Goal: Navigation & Orientation: Find specific page/section

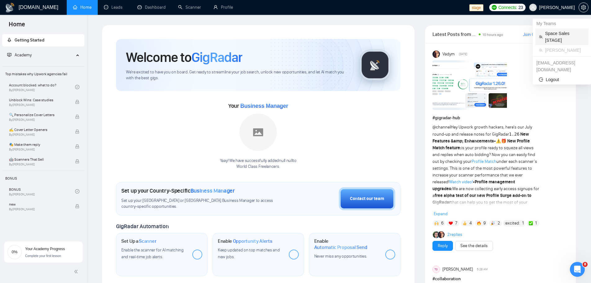
click at [558, 37] on span "Space Sales [STAGE]" at bounding box center [565, 37] width 40 height 14
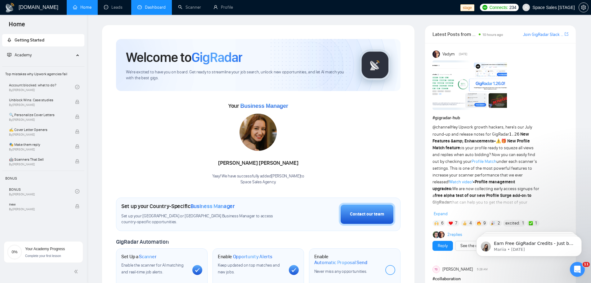
click at [158, 5] on link "Dashboard" at bounding box center [151, 7] width 28 height 5
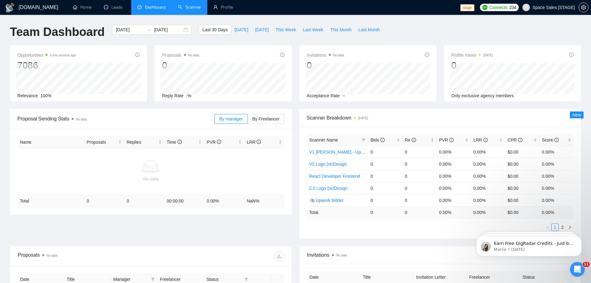
click at [189, 6] on link "Scanner" at bounding box center [189, 7] width 23 height 5
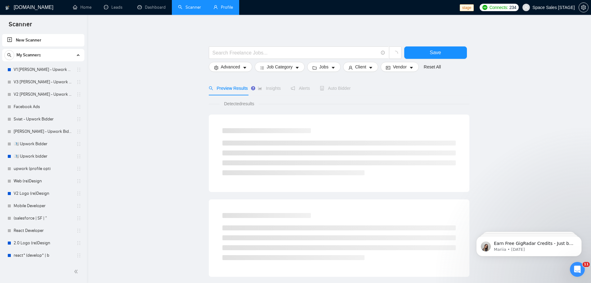
click at [225, 9] on link "Profile" at bounding box center [223, 7] width 20 height 5
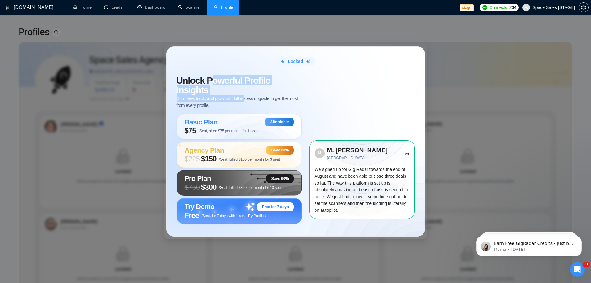
drag, startPoint x: 211, startPoint y: 87, endPoint x: 247, endPoint y: 96, distance: 37.5
click at [247, 96] on div "Unlock Powerful Profile Insights Compare, track, and grow with full access upgr…" at bounding box center [238, 92] width 125 height 33
click at [219, 95] on span "Compare, track, and grow with full access upgrade to get the most from every pr…" at bounding box center [238, 102] width 125 height 14
click at [448, 97] on div "Locked Unlock Powerful Profile Insights Compare, track, and grow with full acce…" at bounding box center [295, 141] width 591 height 283
click at [443, 80] on div "Locked Unlock Powerful Profile Insights Compare, track, and grow with full acce…" at bounding box center [295, 141] width 591 height 283
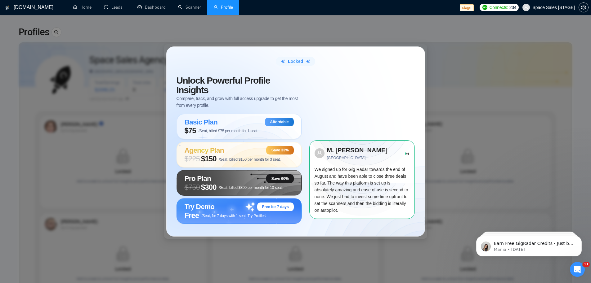
drag, startPoint x: 443, startPoint y: 190, endPoint x: 440, endPoint y: 187, distance: 4.2
click at [443, 189] on div "Locked Unlock Powerful Profile Insights Compare, track, and grow with full acce…" at bounding box center [295, 141] width 591 height 283
click at [191, 9] on link "Scanner" at bounding box center [189, 7] width 23 height 5
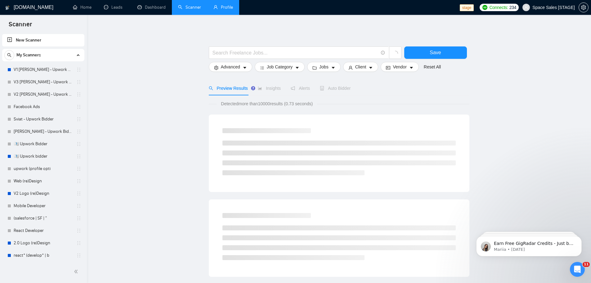
click at [224, 8] on link "Profile" at bounding box center [223, 7] width 20 height 5
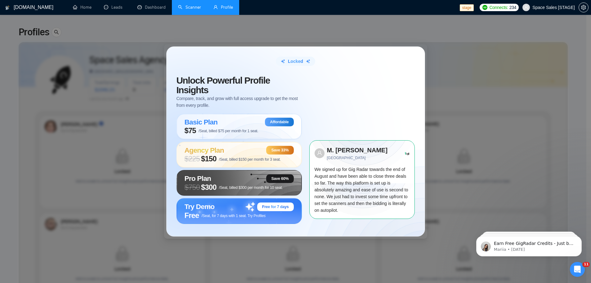
click at [189, 8] on link "Scanner" at bounding box center [189, 7] width 23 height 5
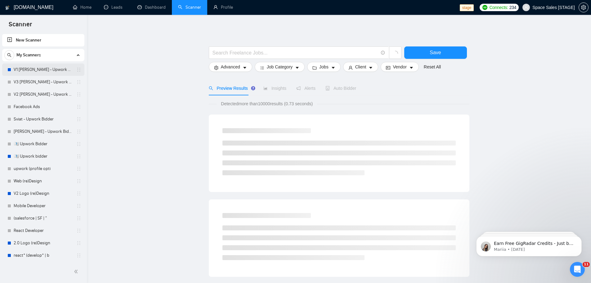
click at [41, 70] on link "V1 Julia - Upwork Bidder" at bounding box center [43, 70] width 59 height 12
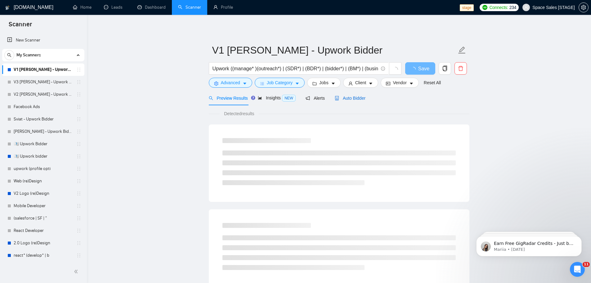
click at [349, 99] on span "Auto Bidder" at bounding box center [350, 98] width 31 height 5
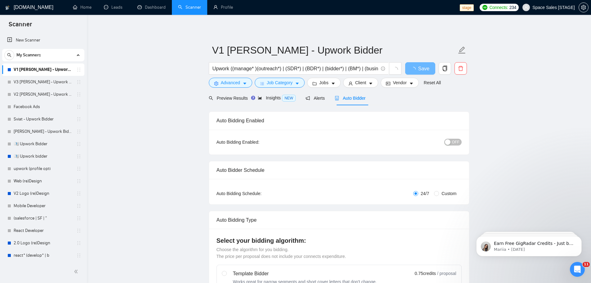
checkbox input "true"
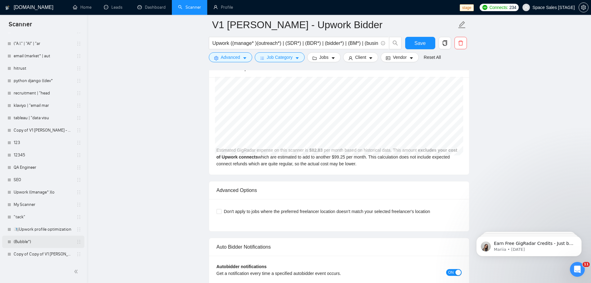
scroll to position [1346, 0]
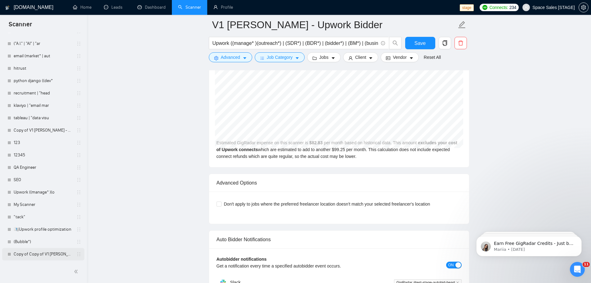
click at [53, 255] on link "Copy of Copy of V1 Julia - Upwork Bidder" at bounding box center [43, 254] width 59 height 12
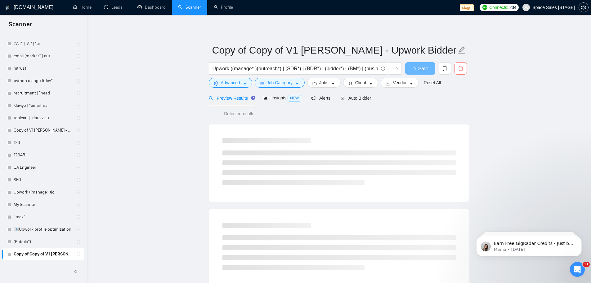
click at [462, 69] on icon "delete" at bounding box center [460, 68] width 5 height 5
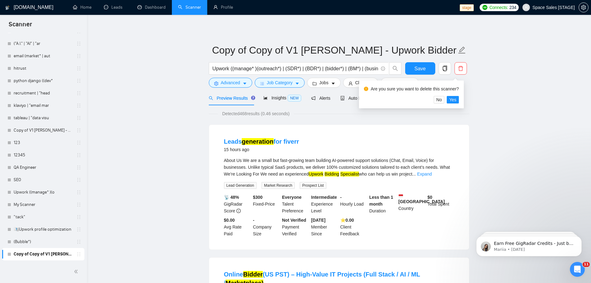
click at [361, 96] on span "Auto Bidder" at bounding box center [355, 98] width 31 height 5
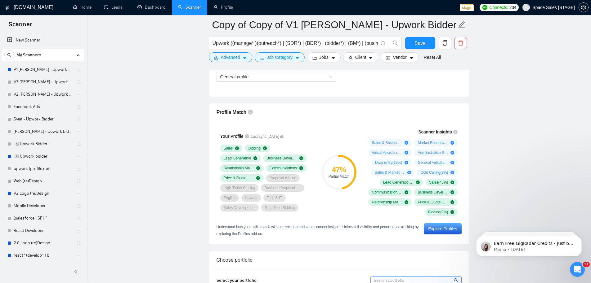
scroll to position [258, 0]
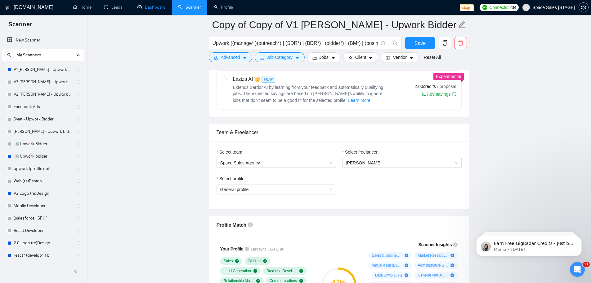
click at [149, 8] on link "Dashboard" at bounding box center [151, 7] width 28 height 5
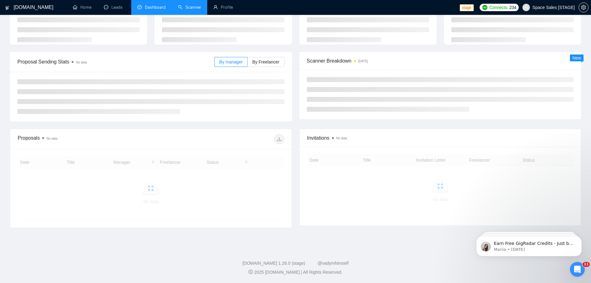
scroll to position [44, 0]
click at [120, 8] on link "Leads" at bounding box center [114, 7] width 21 height 5
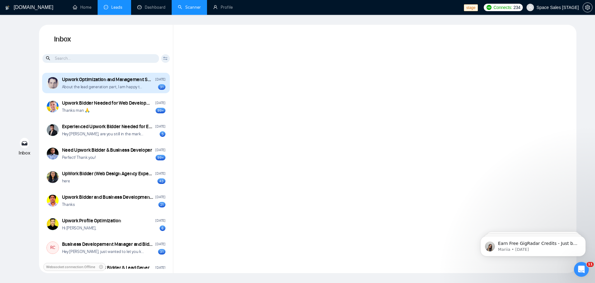
click at [98, 90] on div "Upwork Optimization and Management Specialist September 10, 2024 About the lead…" at bounding box center [106, 83] width 128 height 20
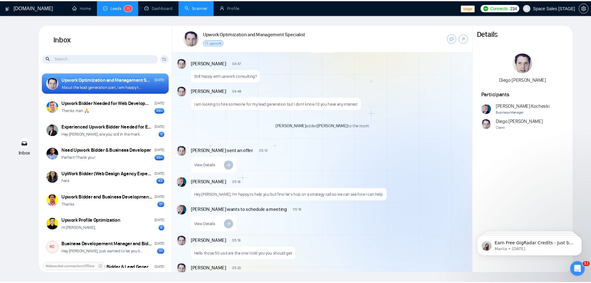
scroll to position [976, 0]
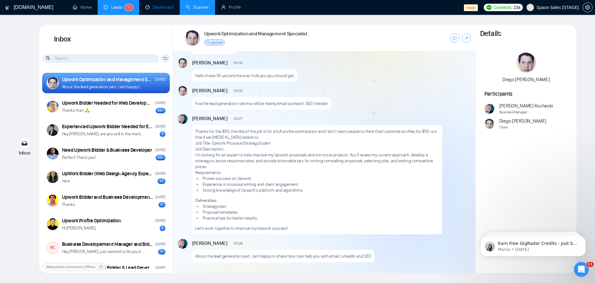
click at [154, 5] on link "Dashboard" at bounding box center [159, 7] width 28 height 5
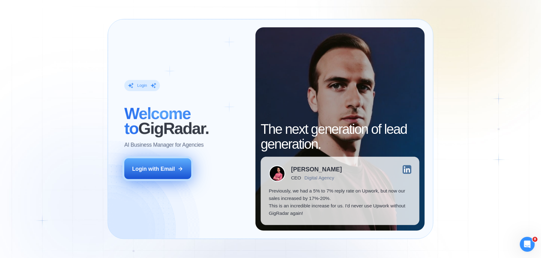
click at [147, 171] on div "Login with Email" at bounding box center [153, 168] width 43 height 7
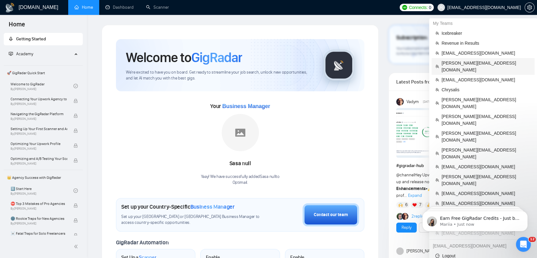
click at [474, 62] on span "[PERSON_NAME][EMAIL_ADDRESS][DOMAIN_NAME]" at bounding box center [486, 67] width 89 height 14
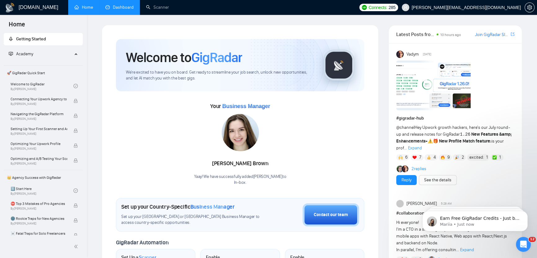
click at [127, 10] on link "Dashboard" at bounding box center [119, 7] width 28 height 5
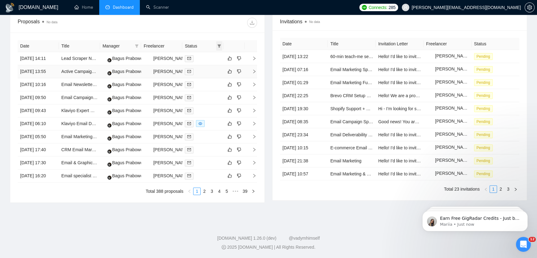
scroll to position [237, 0]
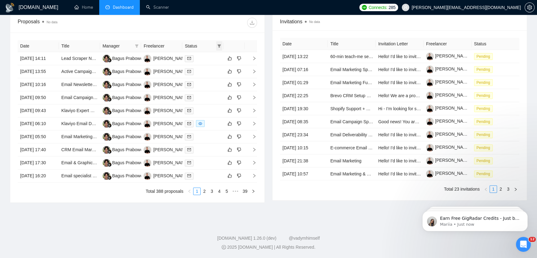
click at [220, 44] on icon "filter" at bounding box center [219, 45] width 3 height 3
click at [202, 55] on span "Chat" at bounding box center [200, 57] width 12 height 5
checkbox input "true"
click at [215, 76] on span "OK" at bounding box center [214, 79] width 6 height 7
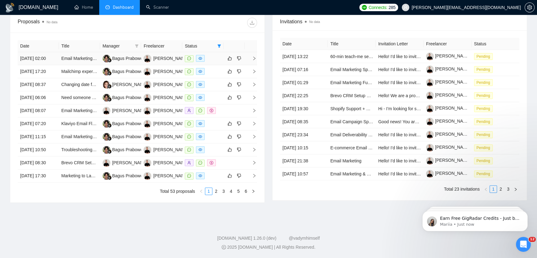
click at [54, 62] on td "[DATE] 02:00" at bounding box center [38, 58] width 41 height 13
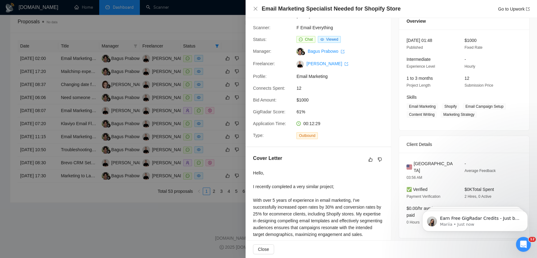
scroll to position [125, 0]
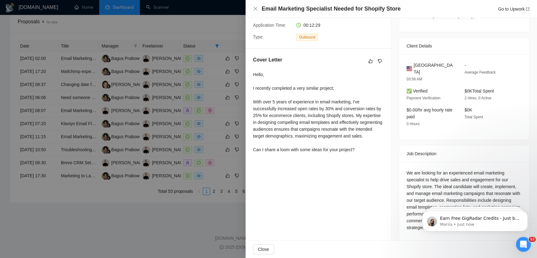
click at [205, 107] on div at bounding box center [268, 129] width 537 height 258
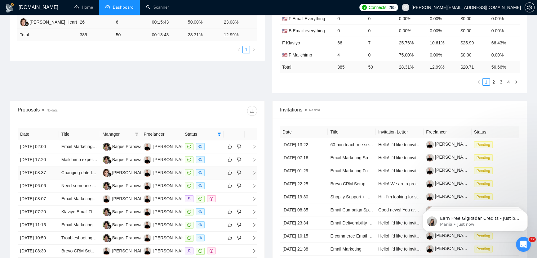
scroll to position [168, 0]
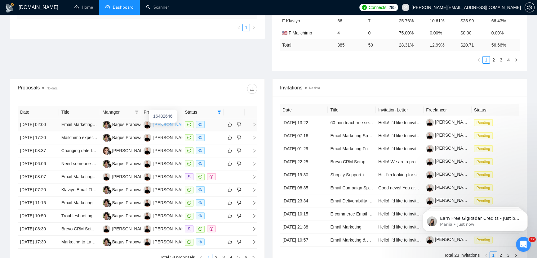
click at [167, 127] on div "[PERSON_NAME]" at bounding box center [171, 124] width 36 height 7
